Goal: Task Accomplishment & Management: Complete application form

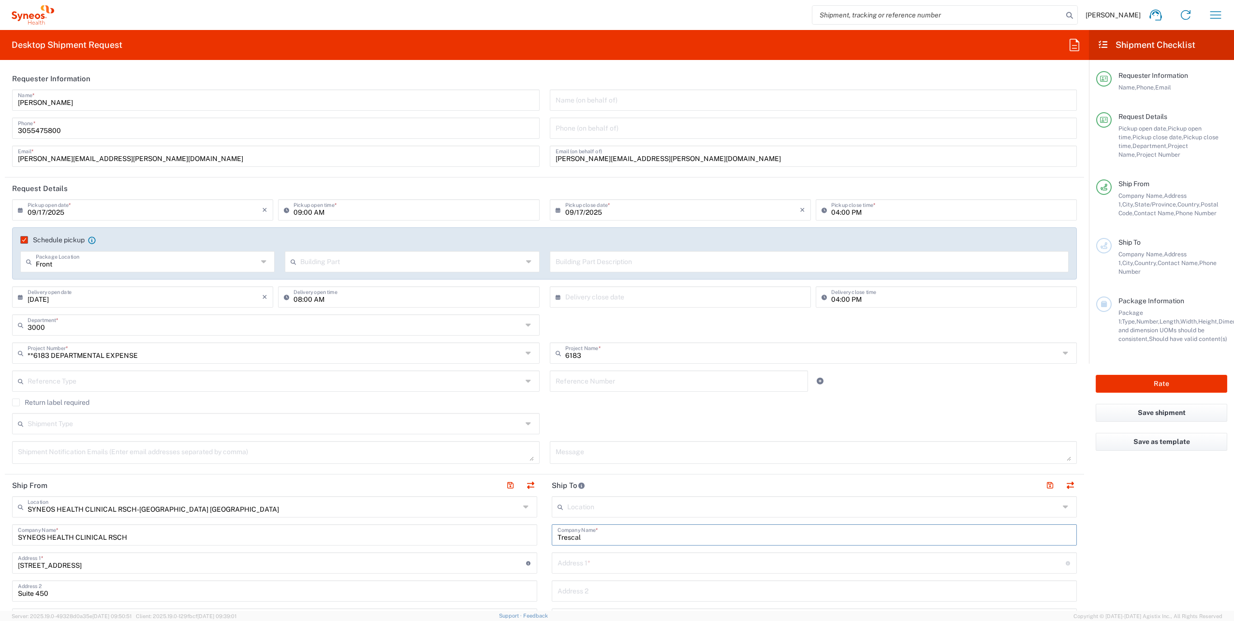
scroll to position [242, 0]
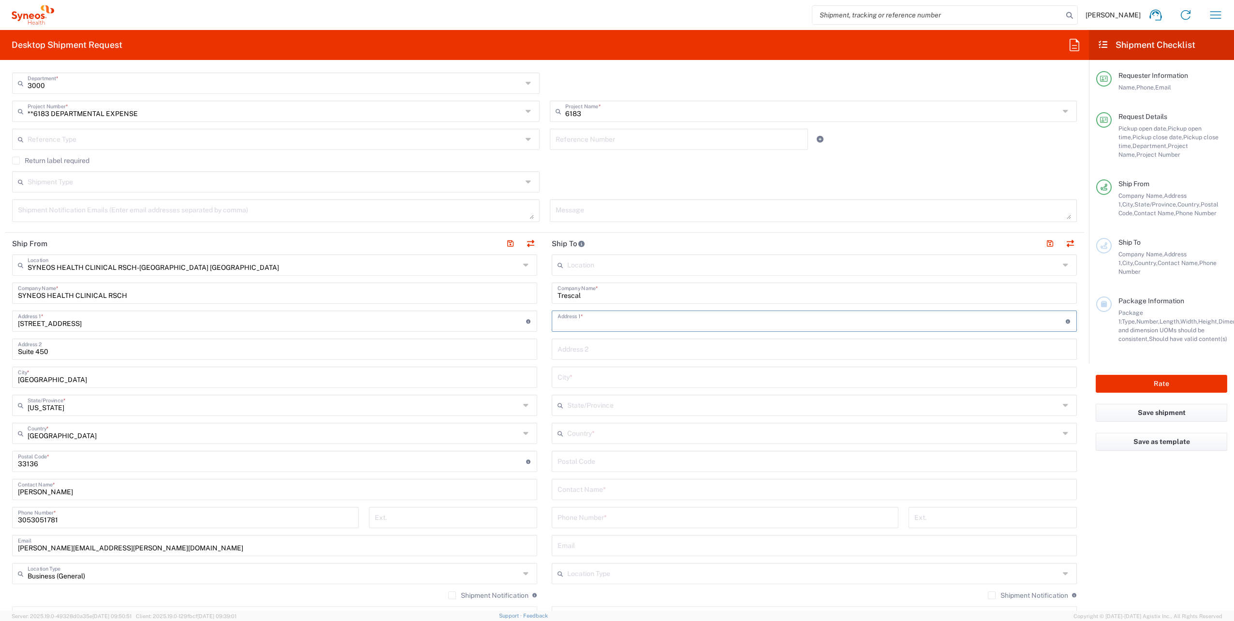
click at [588, 319] on input "text" at bounding box center [811, 320] width 508 height 17
paste input "[STREET_ADDRESS] · 44 mi"
click at [739, 318] on input "[STREET_ADDRESS] · 44 mi" at bounding box center [811, 320] width 508 height 17
click at [739, 318] on input "[STREET_ADDRESS] · 44" at bounding box center [811, 320] width 508 height 17
type input "[STREET_ADDRESS]"
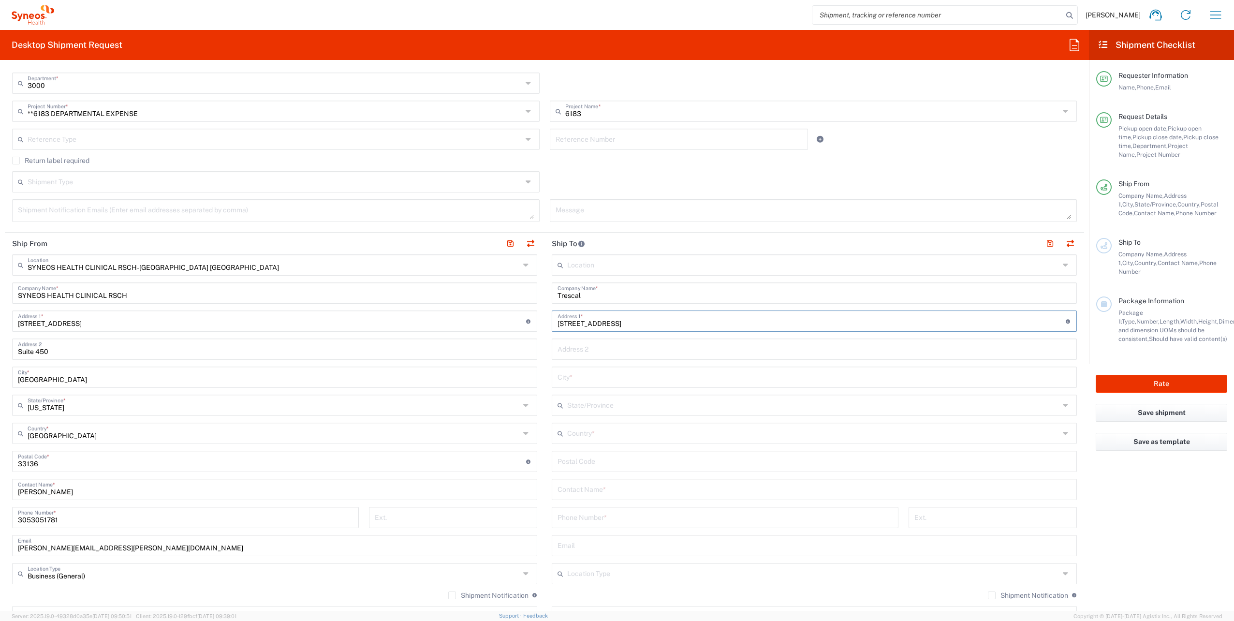
click at [574, 374] on input "text" at bounding box center [813, 376] width 513 height 17
paste input "[STREET_ADDRESS] · 44 mi"
click at [609, 379] on input "[STREET_ADDRESS] · 44 mi" at bounding box center [813, 376] width 513 height 17
click at [606, 376] on input "[GEOGRAPHIC_DATA], [GEOGRAPHIC_DATA] · 44 mi" at bounding box center [813, 376] width 513 height 17
click at [643, 378] on input "[GEOGRAPHIC_DATA], [GEOGRAPHIC_DATA] · 44 mi" at bounding box center [813, 376] width 513 height 17
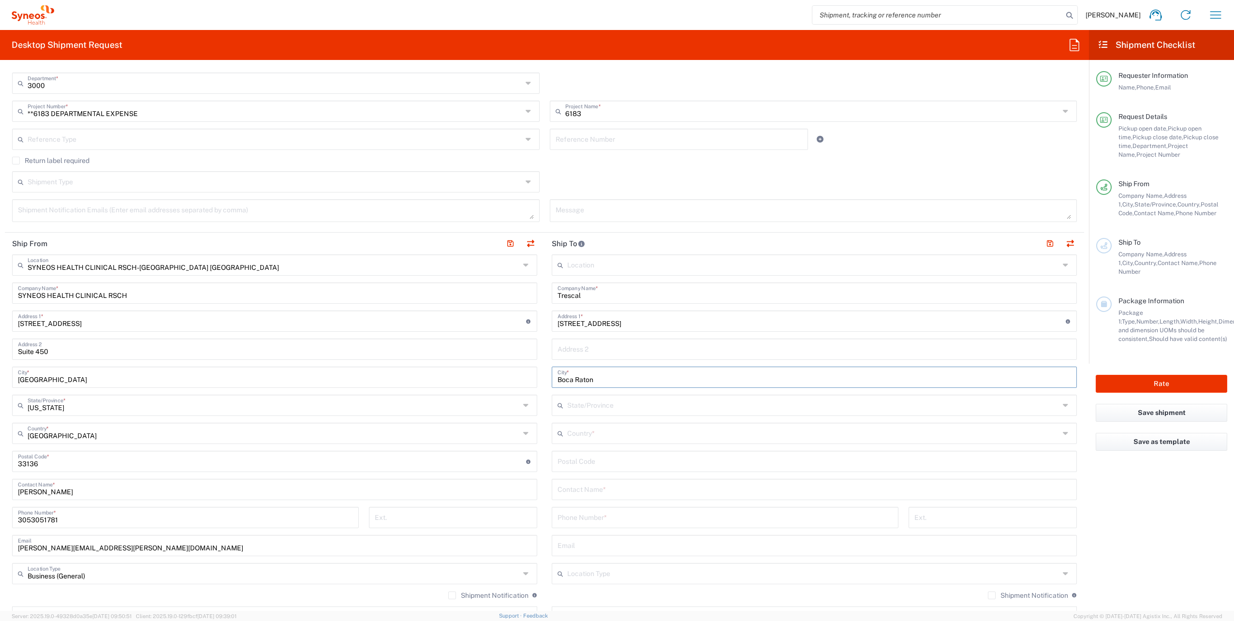
type input "Boca Raton"
click at [583, 402] on input "text" at bounding box center [813, 404] width 492 height 17
type input "[US_STATE]"
click at [567, 428] on div "No Results Found" at bounding box center [808, 428] width 520 height 22
click at [573, 456] on div "Location [PERSON_NAME] LLC-[GEOGRAPHIC_DATA] [GEOGRAPHIC_DATA] [GEOGRAPHIC_DATA…" at bounding box center [814, 457] width 525 height 406
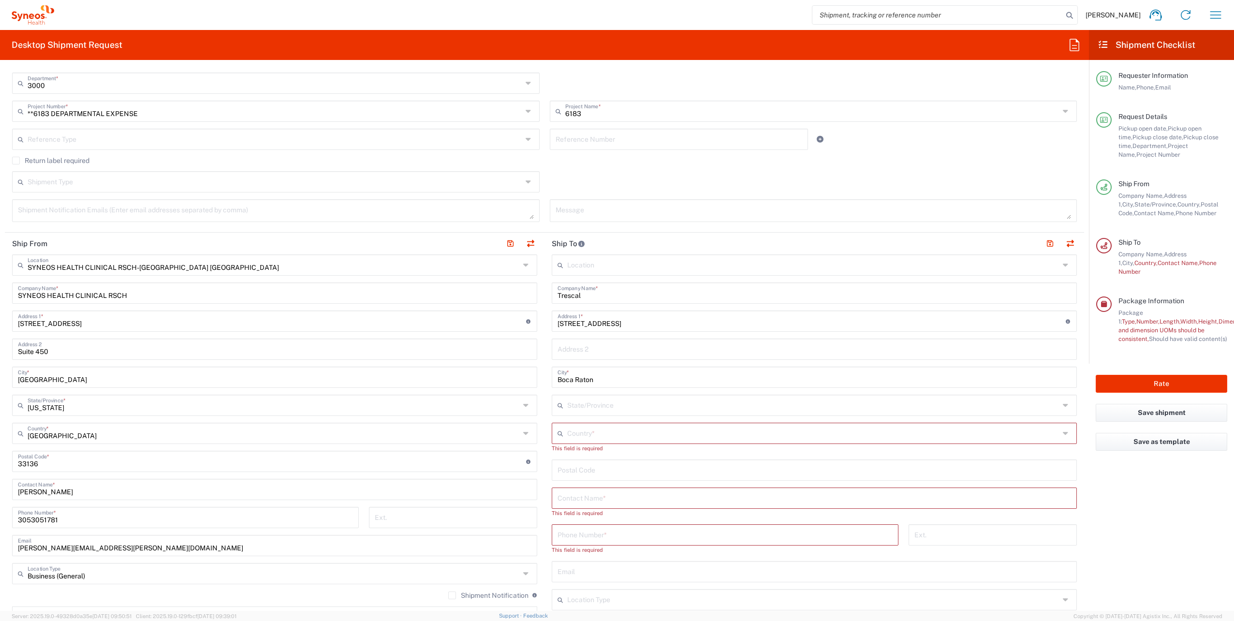
click at [579, 413] on div "State/Province" at bounding box center [814, 404] width 525 height 21
click at [579, 409] on input "text" at bounding box center [813, 404] width 492 height 17
type input "[US_STATE]"
click at [564, 483] on span "[GEOGRAPHIC_DATA]" at bounding box center [808, 485] width 519 height 15
type input "[GEOGRAPHIC_DATA]"
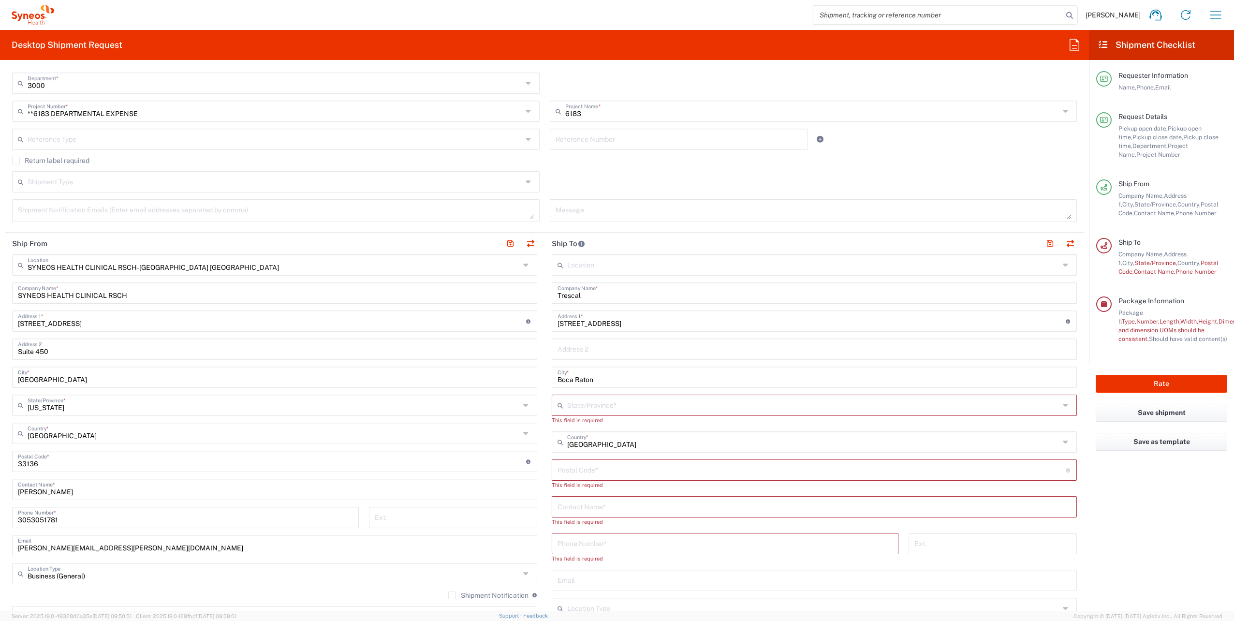
click at [563, 474] on input "undefined" at bounding box center [811, 469] width 508 height 17
type input "33487"
click at [630, 500] on input "[PERSON_NAME]" at bounding box center [813, 497] width 513 height 17
type input "[PERSON_NAME]"
click at [587, 408] on input "text" at bounding box center [813, 404] width 492 height 17
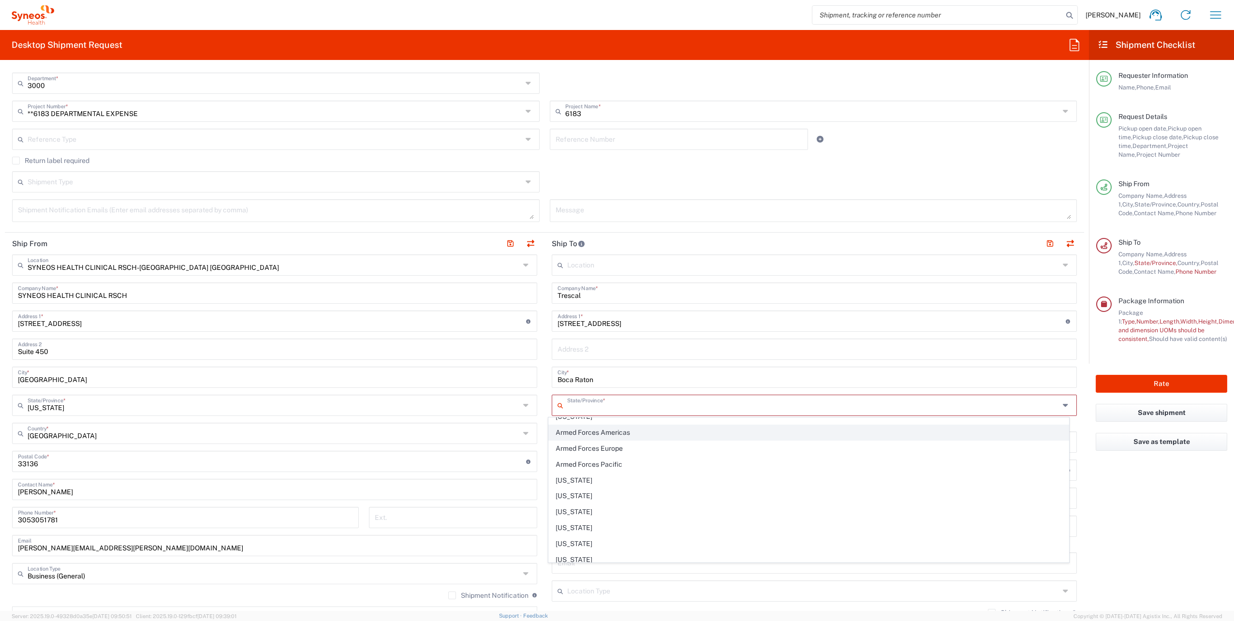
scroll to position [97, 0]
drag, startPoint x: 570, startPoint y: 515, endPoint x: 564, endPoint y: 521, distance: 8.2
click at [570, 515] on span "[US_STATE]" at bounding box center [808, 518] width 519 height 15
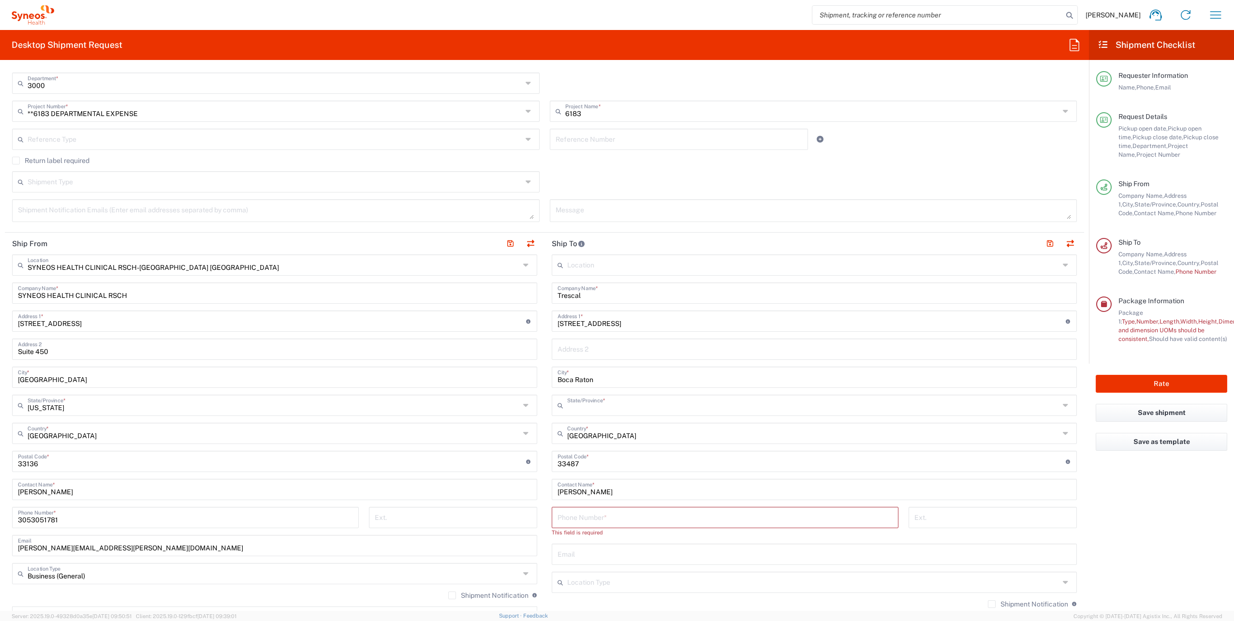
type input "[US_STATE]"
click at [564, 521] on input "tel" at bounding box center [724, 516] width 335 height 17
click at [597, 523] on input "tel" at bounding box center [724, 516] width 335 height 17
paste input "[PHONE_NUMBER]"
type input "[PHONE_NUMBER]"
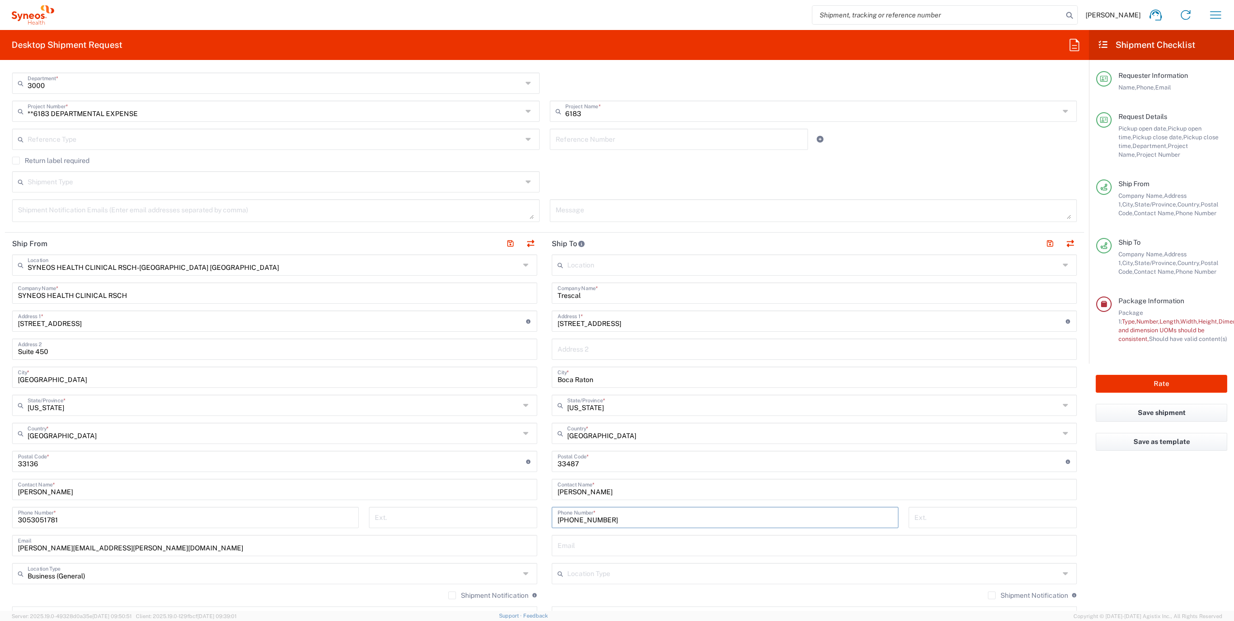
click at [596, 544] on input "text" at bounding box center [813, 544] width 513 height 17
click at [579, 545] on input "text" at bounding box center [813, 544] width 513 height 17
paste input "E-Mail : [PERSON_NAME][EMAIL_ADDRESS][PERSON_NAME][DOMAIN_NAME]"
click at [579, 545] on input "E-Mail : [PERSON_NAME][EMAIL_ADDRESS][PERSON_NAME][DOMAIN_NAME]" at bounding box center [813, 544] width 513 height 17
type input "[PERSON_NAME][EMAIL_ADDRESS][PERSON_NAME][DOMAIN_NAME]"
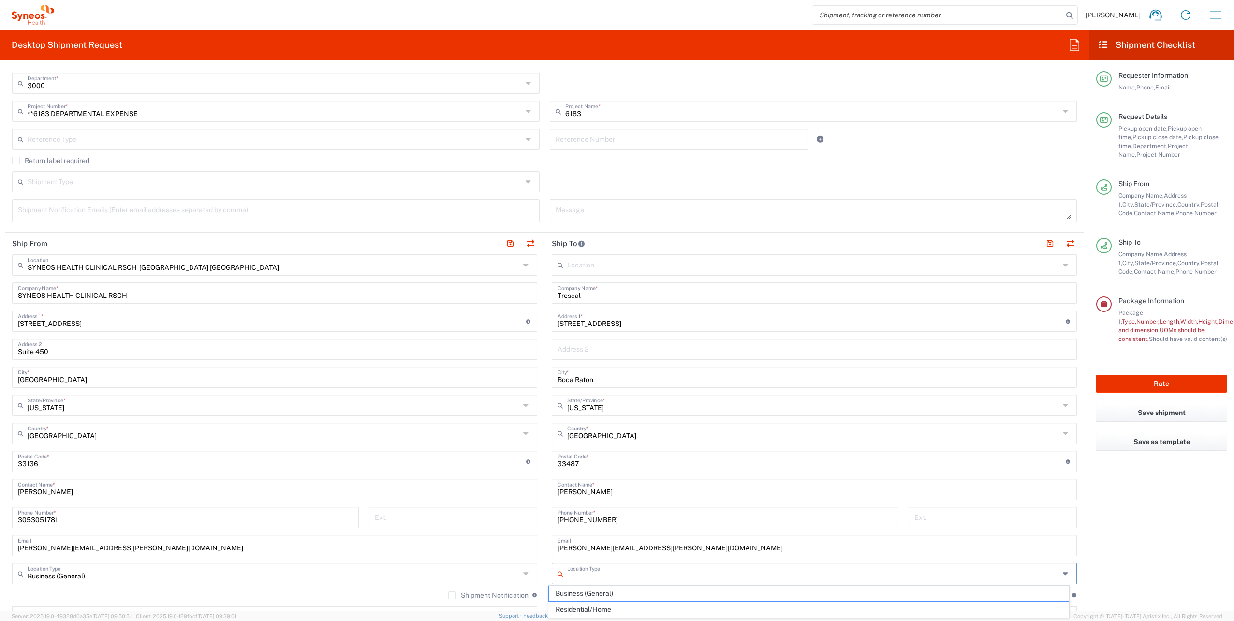
click at [589, 575] on input "text" at bounding box center [813, 572] width 492 height 17
click at [588, 589] on span "Business (General)" at bounding box center [808, 593] width 519 height 15
type input "Business (General)"
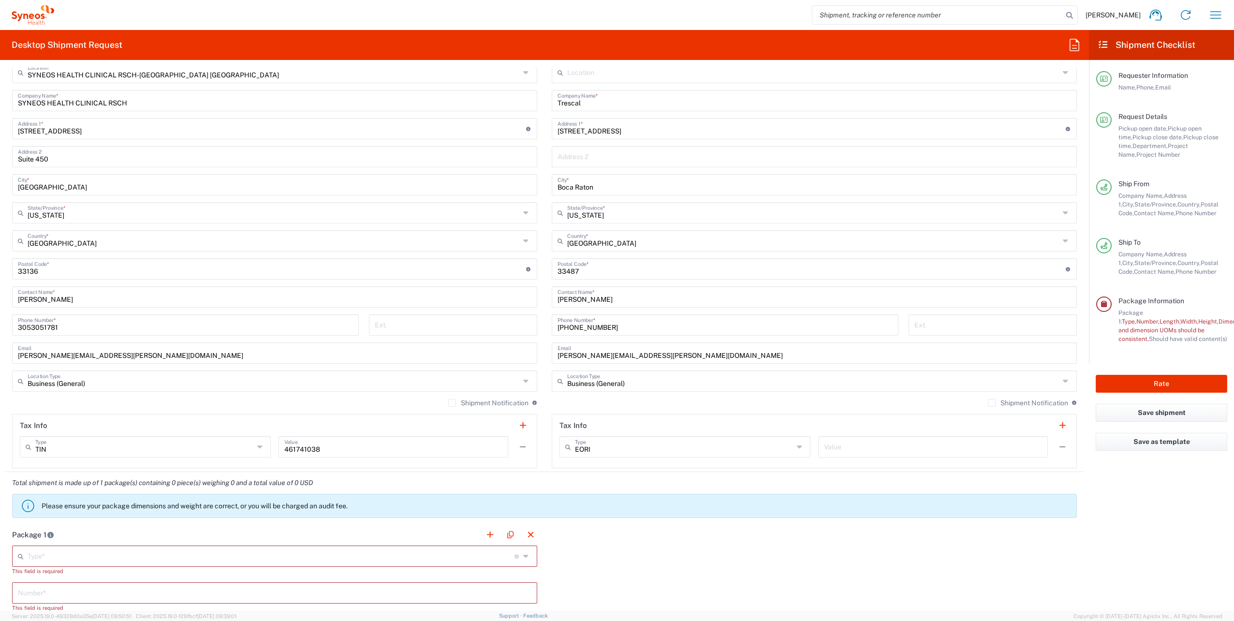
scroll to position [483, 0]
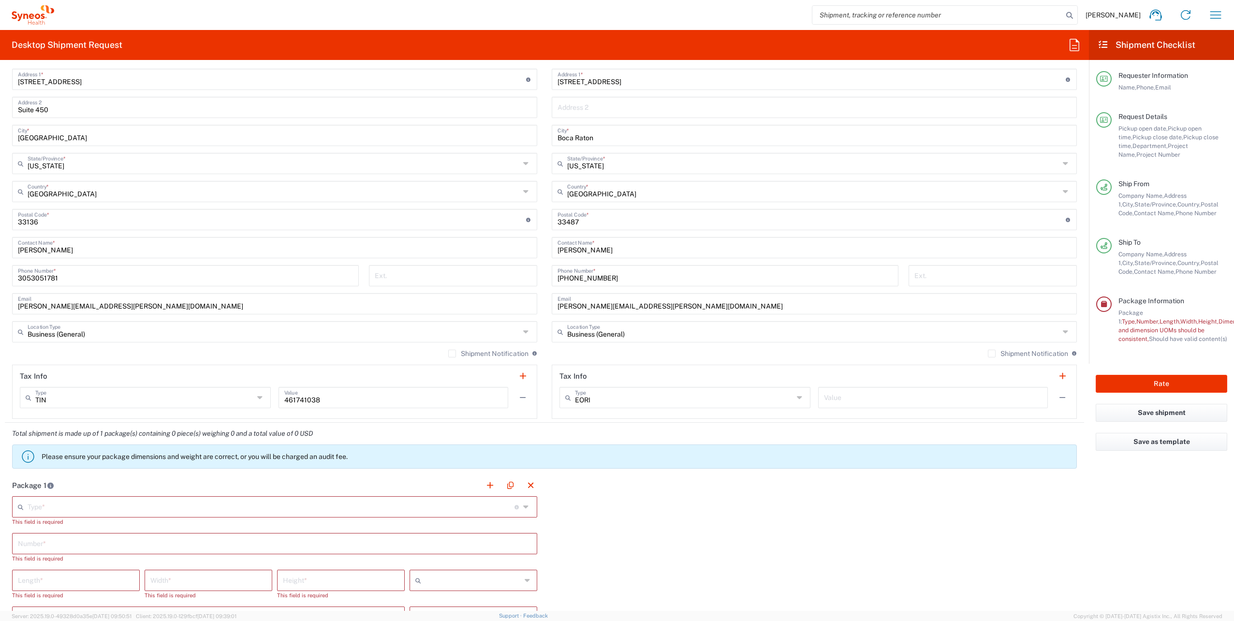
click at [85, 509] on input "text" at bounding box center [271, 505] width 487 height 17
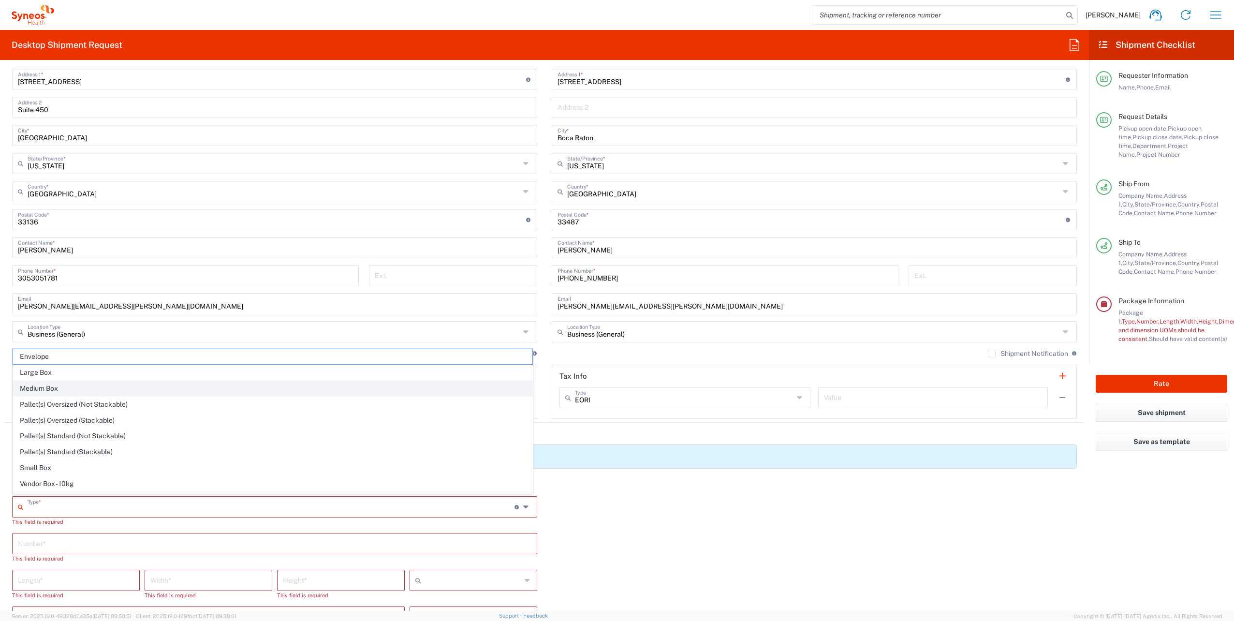
click at [70, 389] on span "Medium Box" at bounding box center [272, 388] width 519 height 15
type input "Medium Box"
type input "13"
type input "11.5"
type input "2.5"
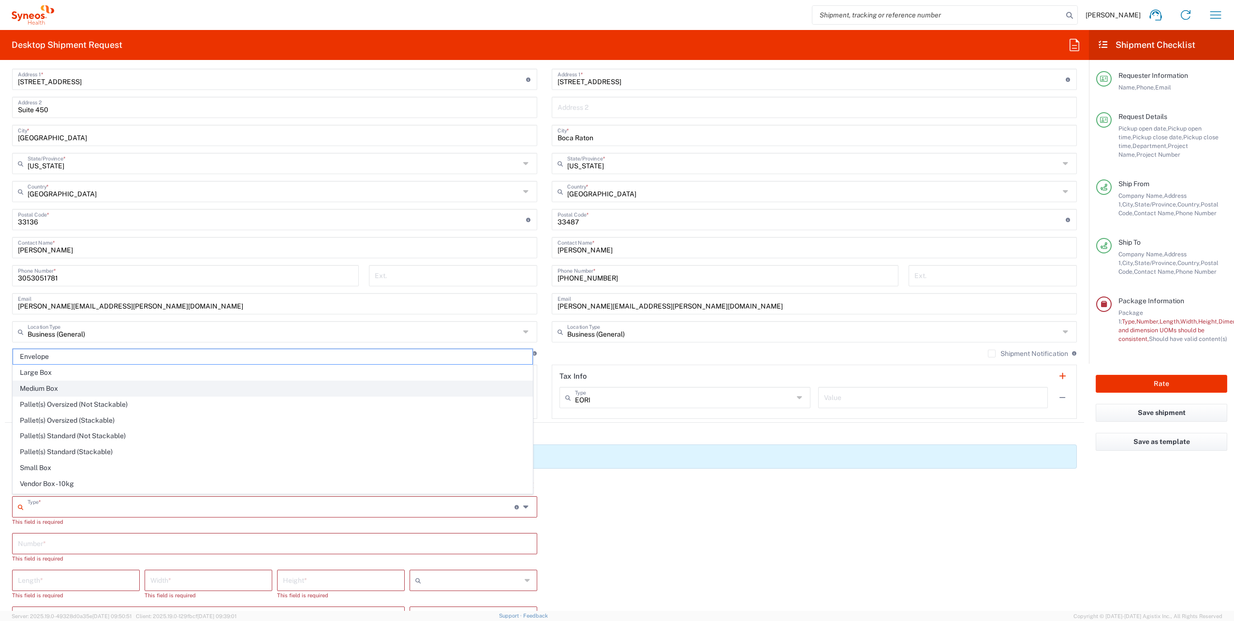
type input "in"
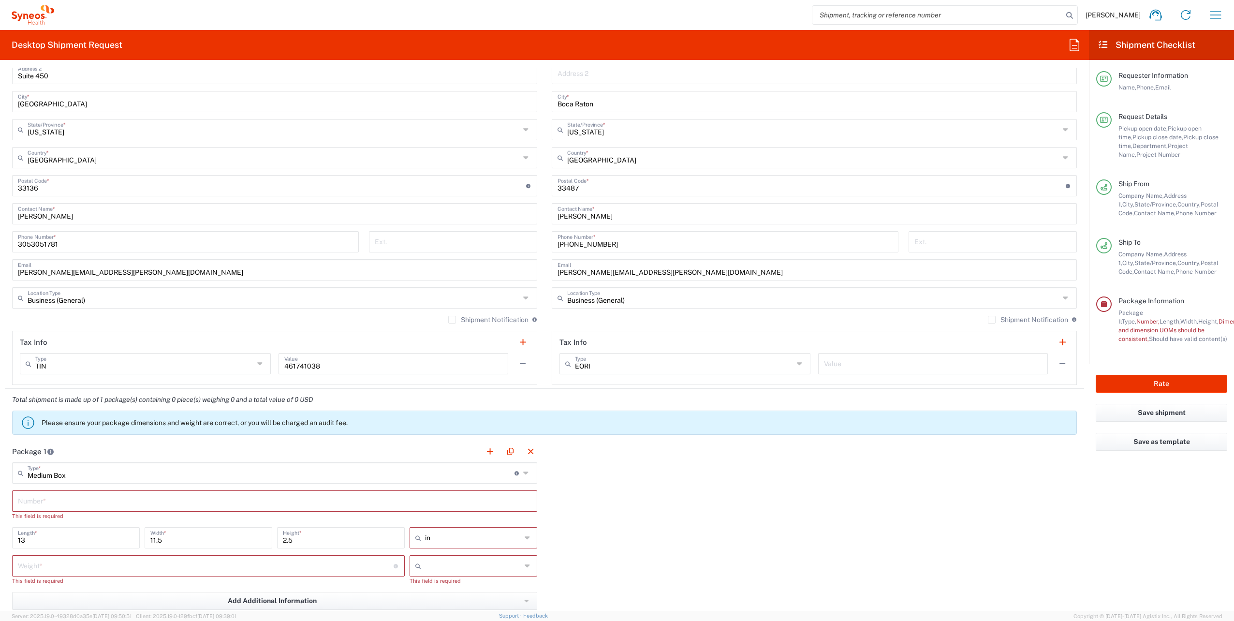
scroll to position [580, 0]
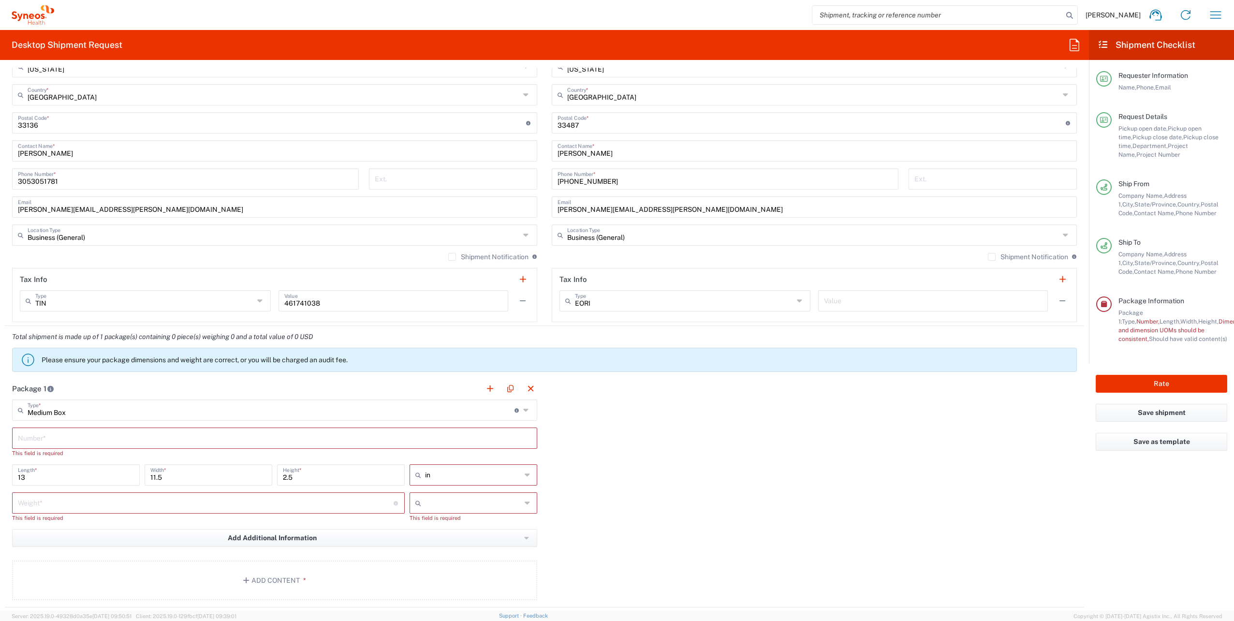
click at [67, 430] on input "text" at bounding box center [274, 437] width 513 height 17
click at [67, 436] on input "text" at bounding box center [274, 437] width 513 height 17
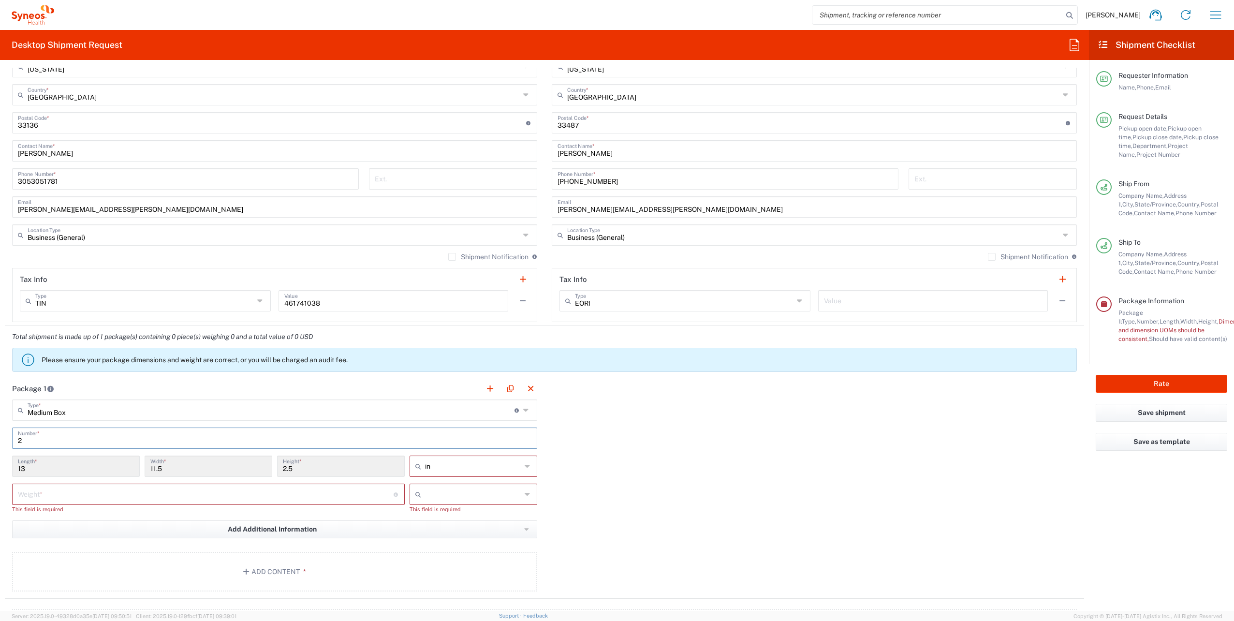
type input "2"
click at [95, 495] on input "number" at bounding box center [206, 493] width 376 height 17
type input "4"
click at [458, 500] on div at bounding box center [473, 493] width 128 height 21
click at [445, 526] on span "lbs" at bounding box center [470, 529] width 125 height 15
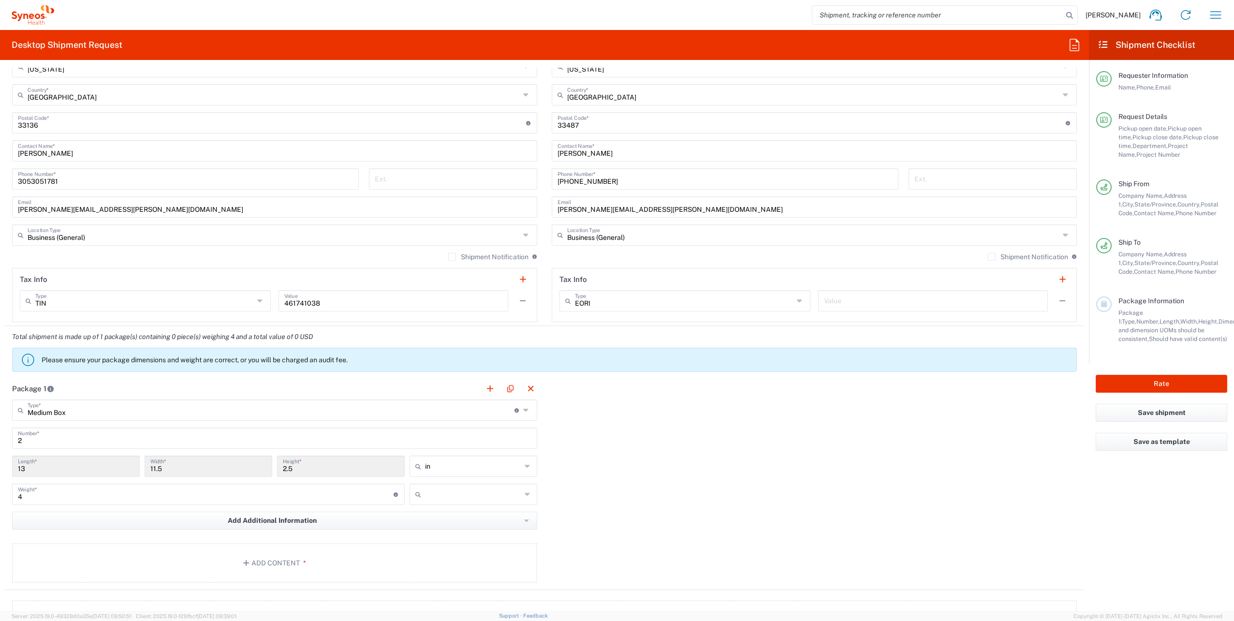
type input "lbs"
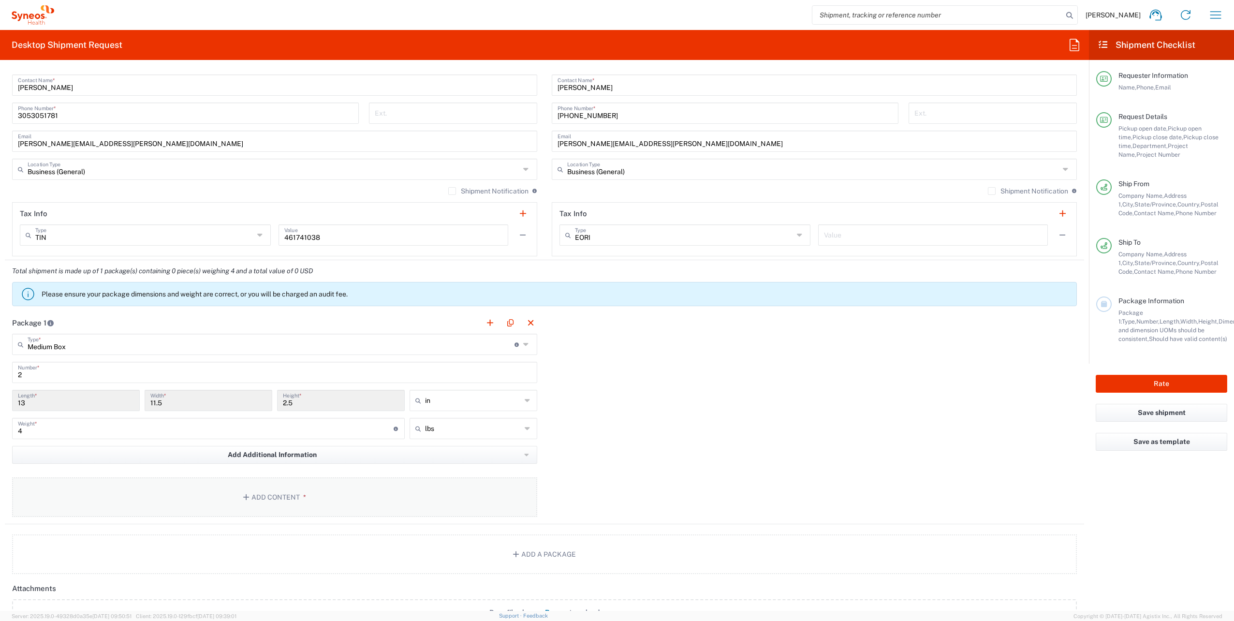
scroll to position [677, 0]
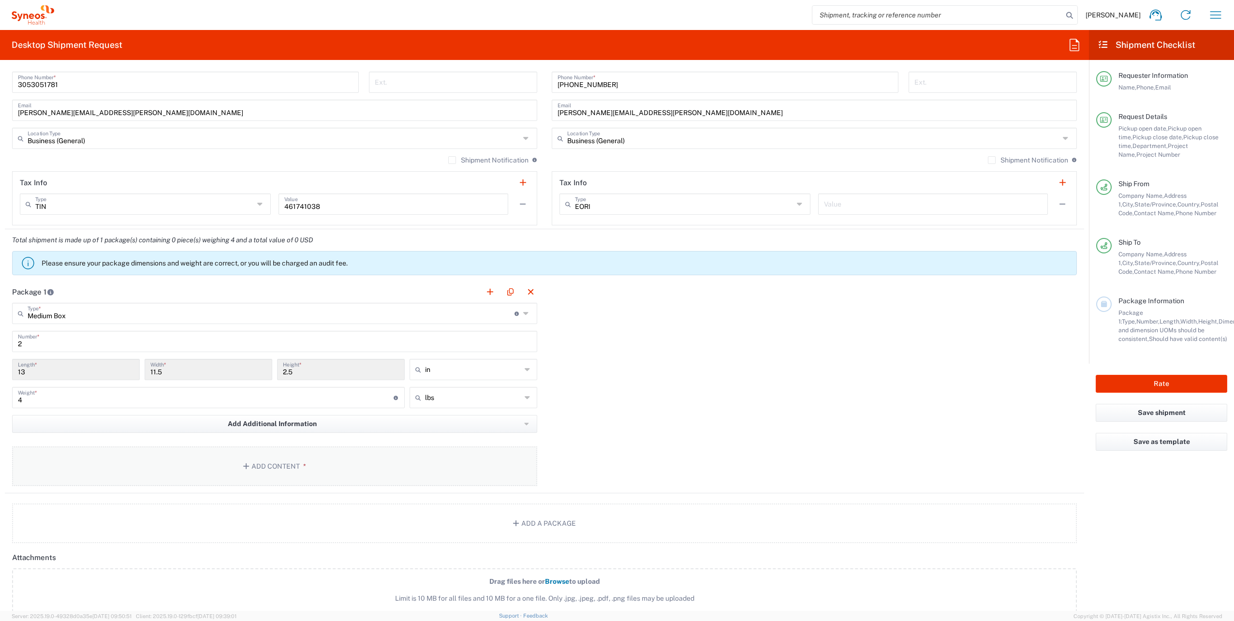
click at [248, 467] on button "Add Content *" at bounding box center [274, 466] width 525 height 40
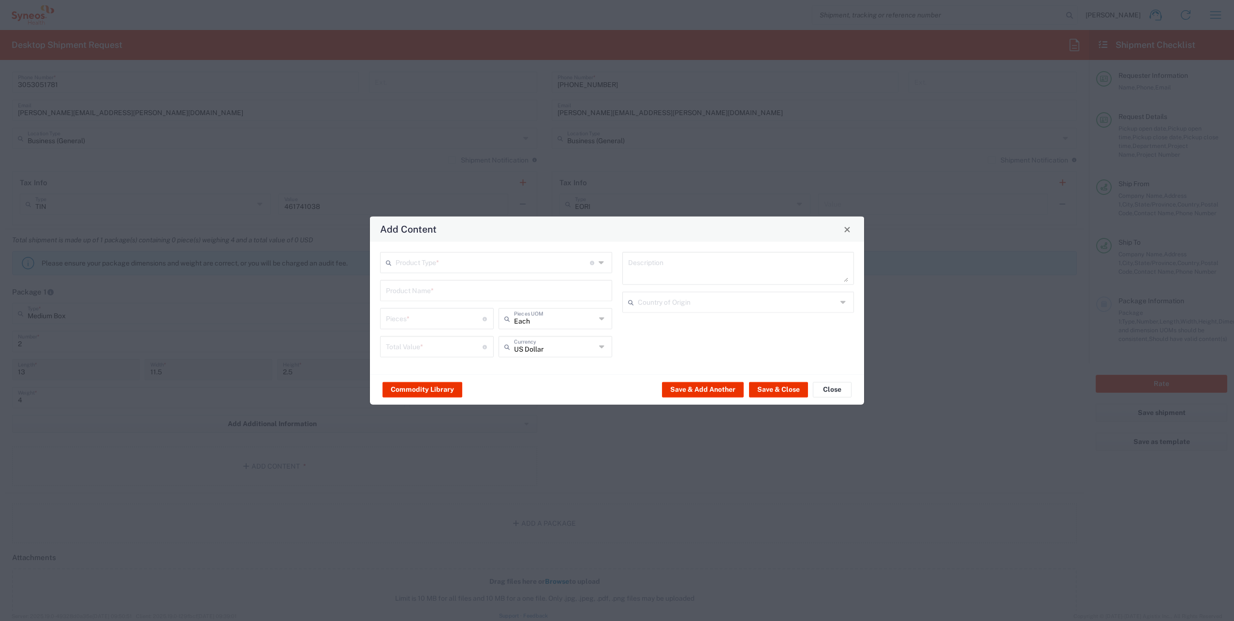
click at [434, 264] on input "text" at bounding box center [492, 261] width 194 height 17
click at [425, 301] on span "General Commodity" at bounding box center [496, 299] width 230 height 15
type input "General Commodity"
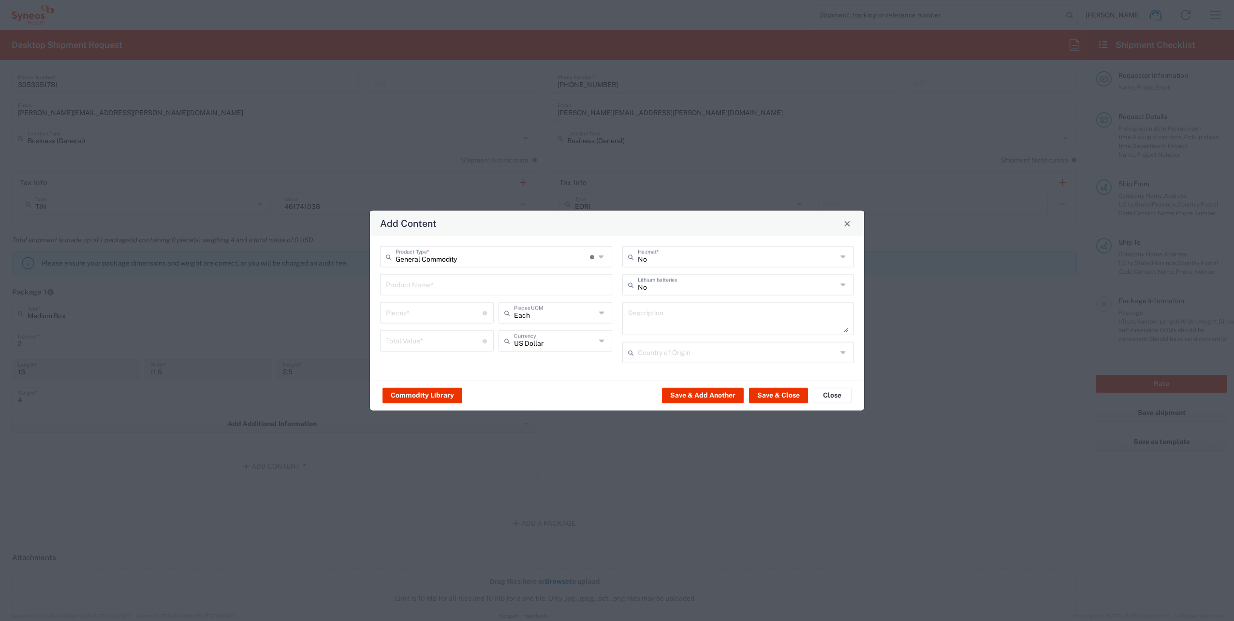
click at [418, 287] on input "text" at bounding box center [496, 284] width 220 height 17
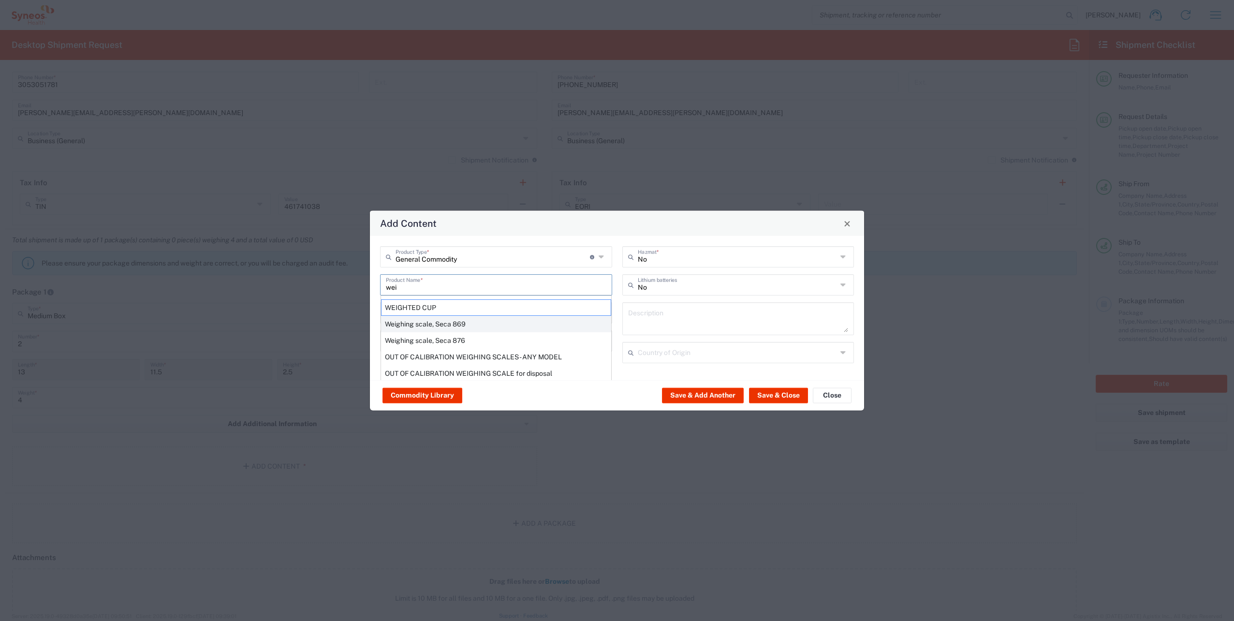
scroll to position [4, 0]
click at [422, 306] on div "WEIGHTED CUP" at bounding box center [496, 303] width 230 height 16
type input "WEIGHTED CUP"
type input "1"
type textarea "STAINLESS STEEL"
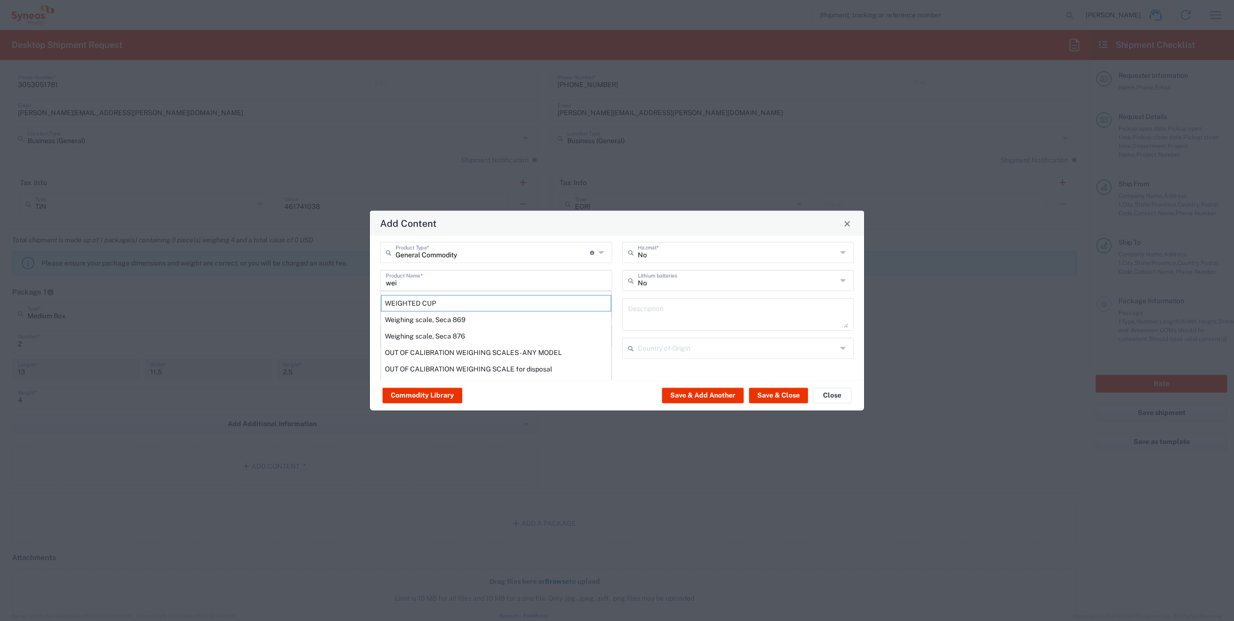
type input "[GEOGRAPHIC_DATA]"
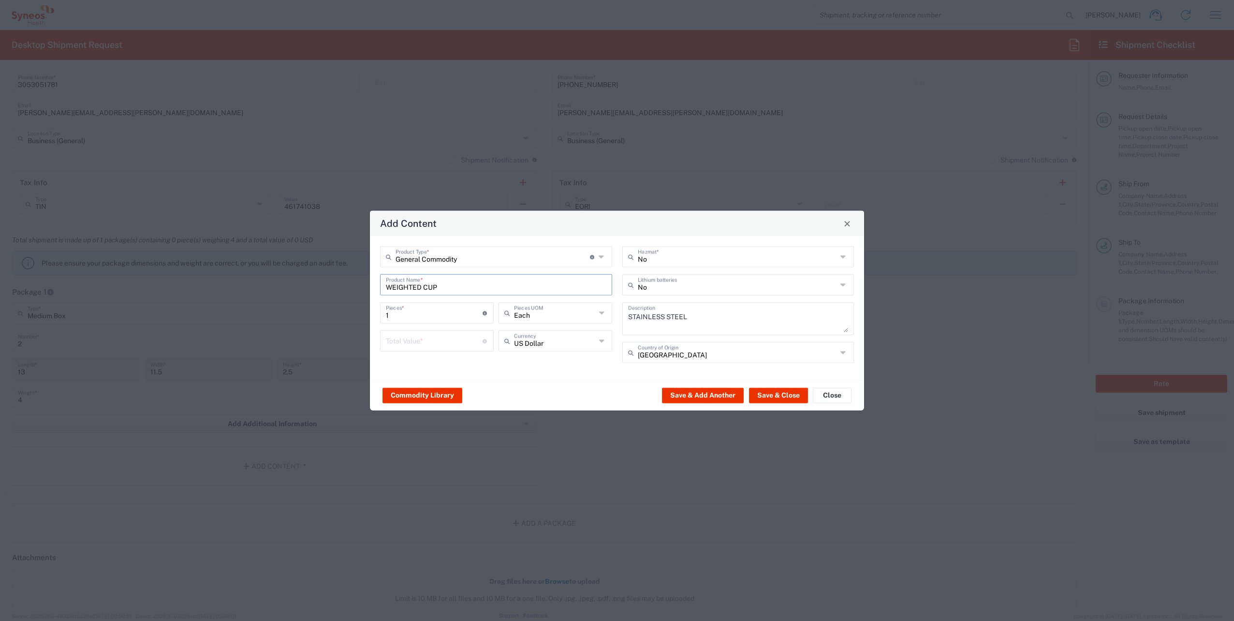
scroll to position [0, 0]
click at [532, 389] on div "Commodity Library Save & Add Another Save & Close Close" at bounding box center [617, 395] width 494 height 30
drag, startPoint x: 763, startPoint y: 398, endPoint x: 636, endPoint y: 464, distance: 142.5
click at [763, 398] on button "Save & Close" at bounding box center [778, 394] width 59 height 15
click at [431, 338] on input "number" at bounding box center [434, 340] width 97 height 17
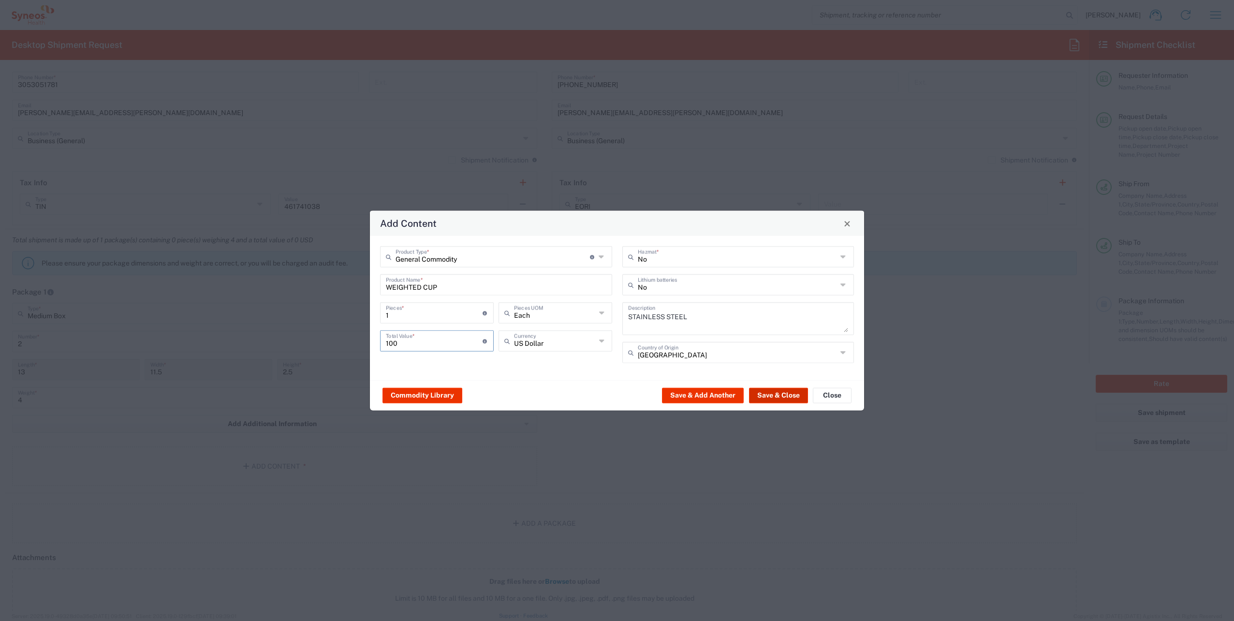
type input "100"
drag, startPoint x: 785, startPoint y: 395, endPoint x: 673, endPoint y: 532, distance: 176.2
click at [785, 396] on button "Save & Close" at bounding box center [778, 394] width 59 height 15
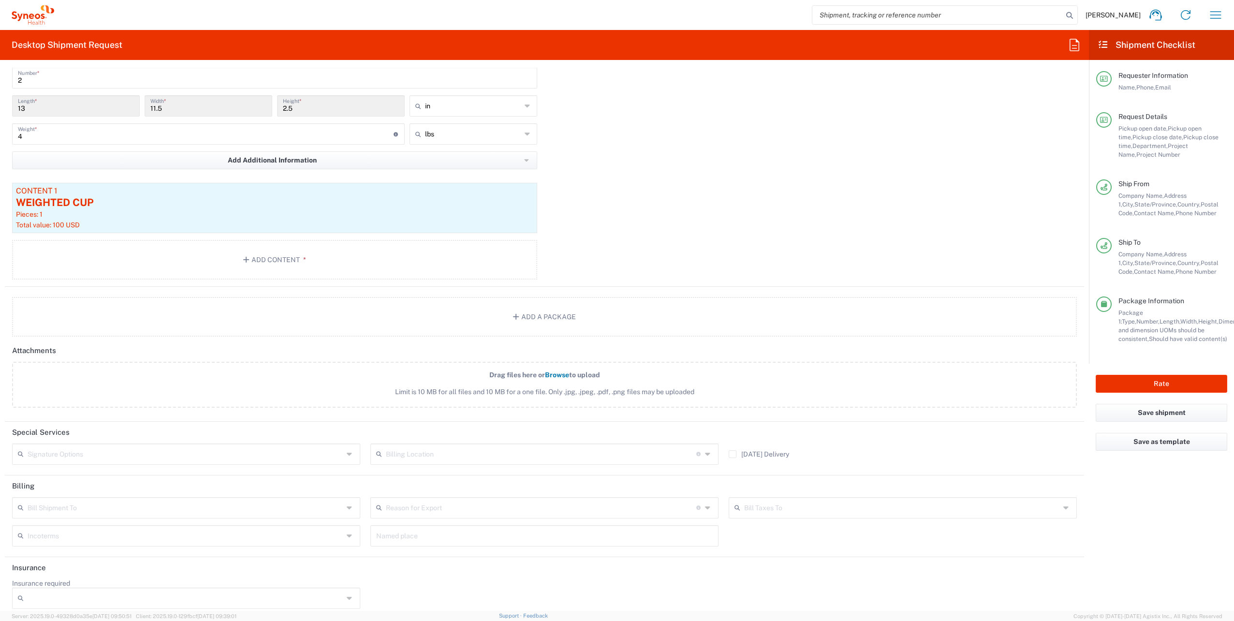
scroll to position [946, 0]
click at [1179, 384] on button "Rate" at bounding box center [1160, 384] width 131 height 18
type input "**6183 DEPARTMENTAL EXPENSE"
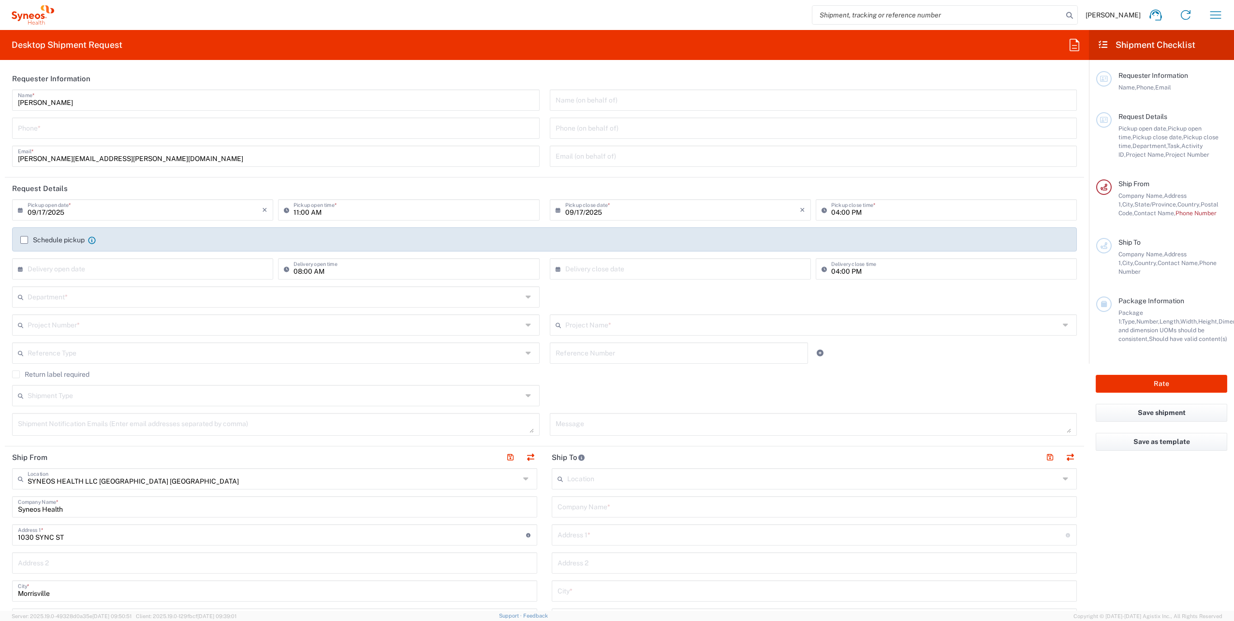
type input "[US_STATE]"
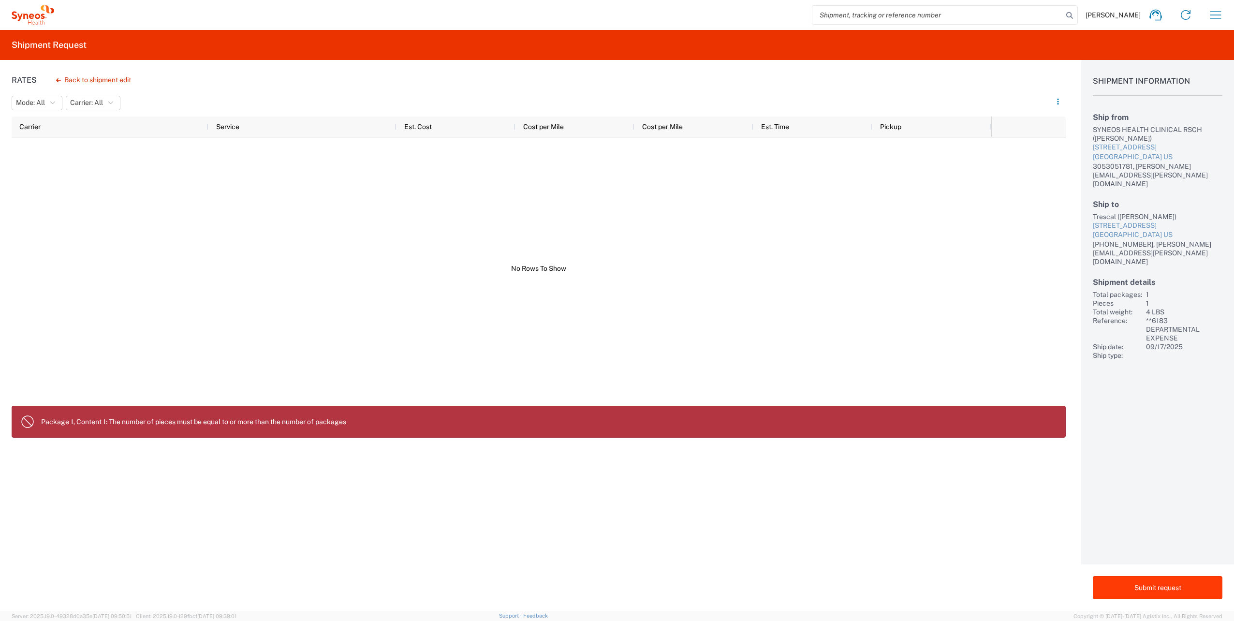
click at [1197, 592] on button "Submit request" at bounding box center [1158, 587] width 130 height 23
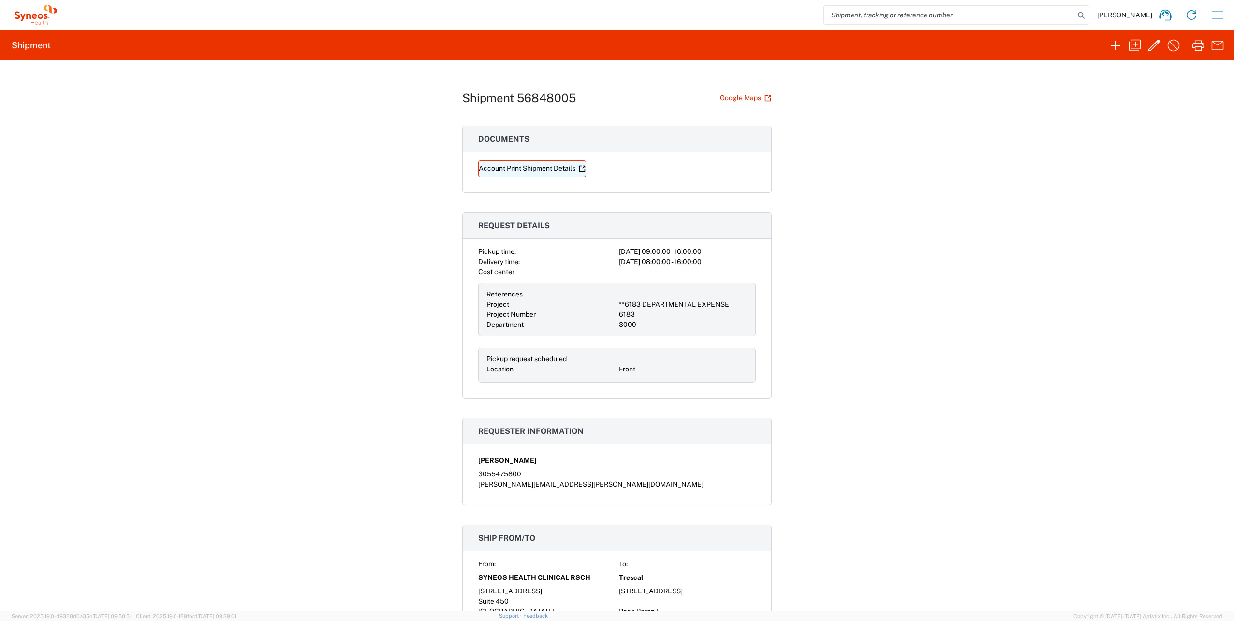
click at [541, 169] on link "Account Print Shipment Details" at bounding box center [532, 168] width 108 height 17
